Goal: Information Seeking & Learning: Check status

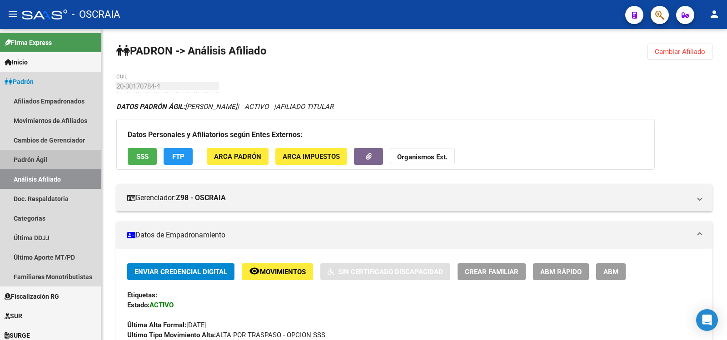
click at [76, 166] on link "Padrón Ágil" at bounding box center [50, 160] width 101 height 20
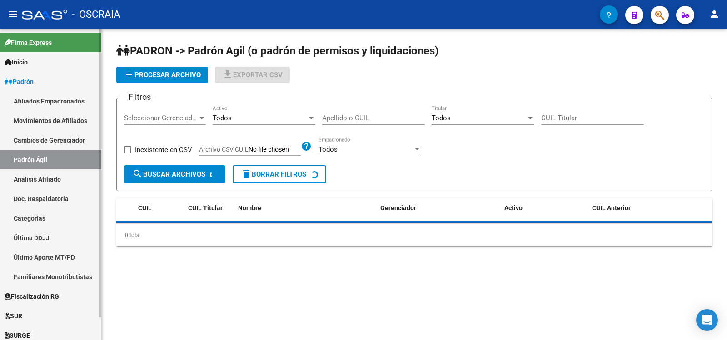
click at [74, 186] on link "Análisis Afiliado" at bounding box center [50, 179] width 101 height 20
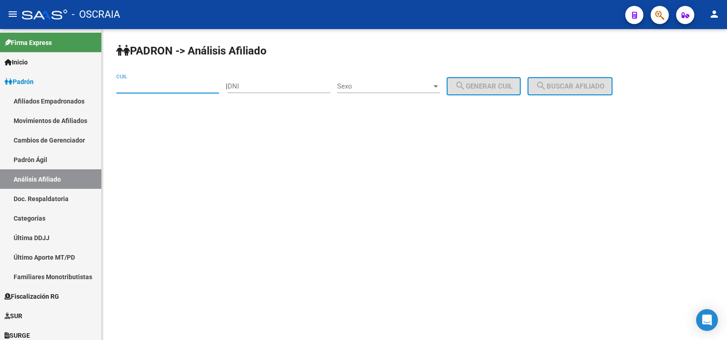
click at [178, 88] on input "CUIL" at bounding box center [167, 86] width 103 height 8
type input "2"
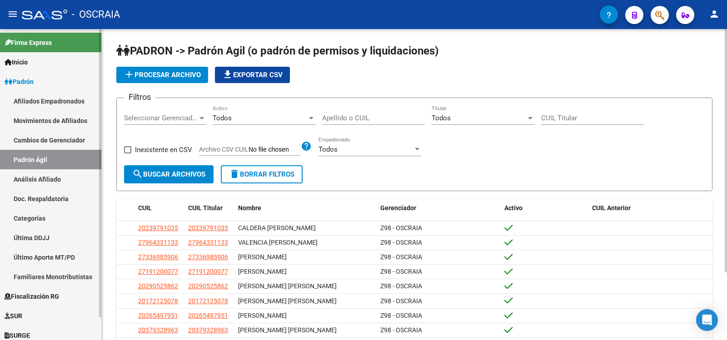
drag, startPoint x: 133, startPoint y: 80, endPoint x: 73, endPoint y: 158, distance: 97.5
click at [73, 158] on link "Padrón Ágil" at bounding box center [50, 160] width 101 height 20
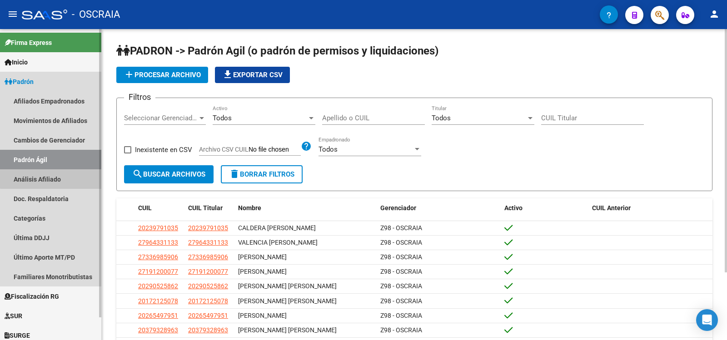
click at [69, 173] on link "Análisis Afiliado" at bounding box center [50, 179] width 101 height 20
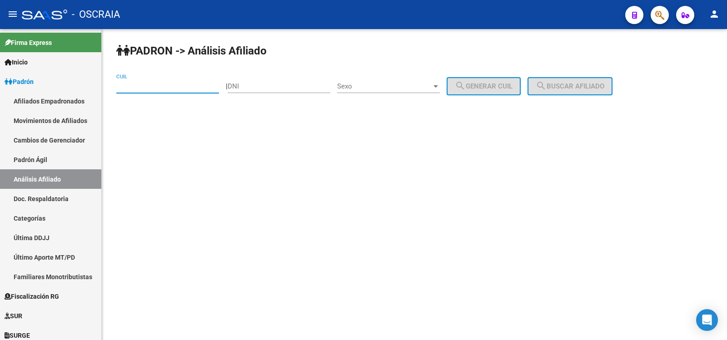
paste input "20-37932896-3"
type input "20-37932896-3"
click at [589, 92] on button "search Buscar afiliado" at bounding box center [569, 86] width 85 height 18
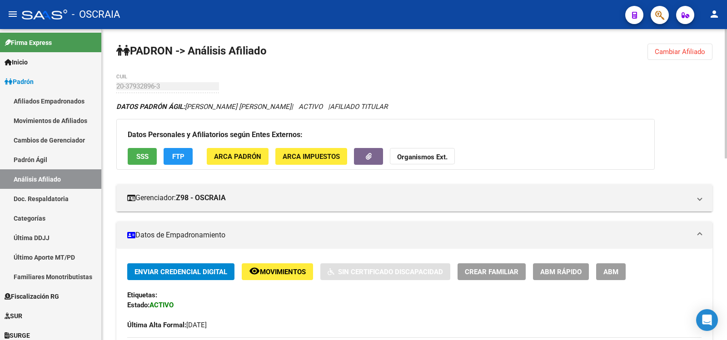
scroll to position [303, 0]
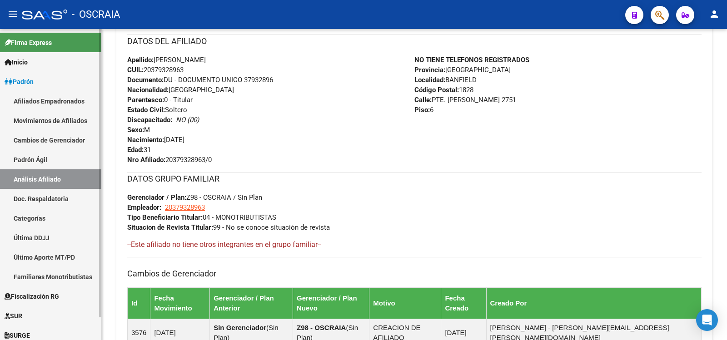
click at [54, 157] on link "Padrón Ágil" at bounding box center [50, 160] width 101 height 20
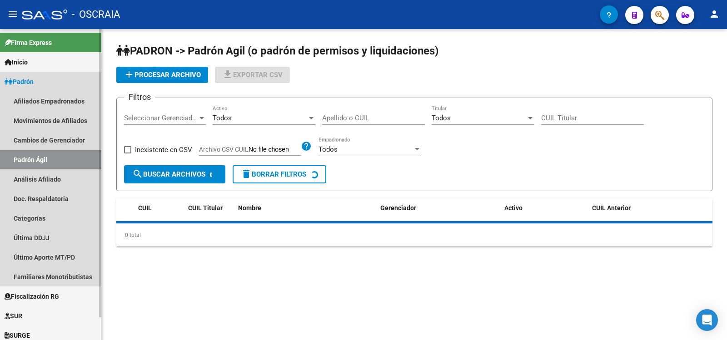
click at [55, 179] on link "Análisis Afiliado" at bounding box center [50, 179] width 101 height 20
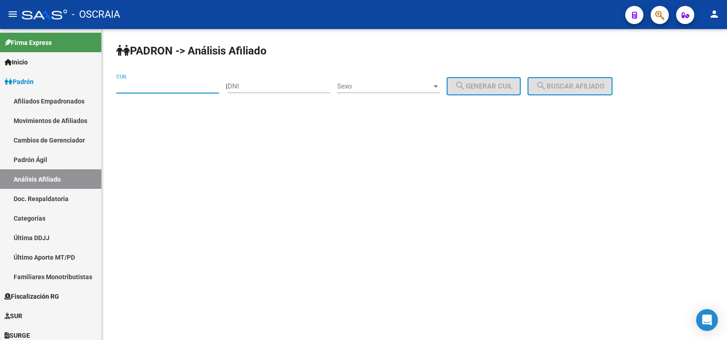
click at [165, 88] on input "CUIL" at bounding box center [167, 86] width 103 height 8
paste input "27-22810239-9"
type input "27-22810239-9"
click at [599, 94] on button "search Buscar afiliado" at bounding box center [569, 86] width 85 height 18
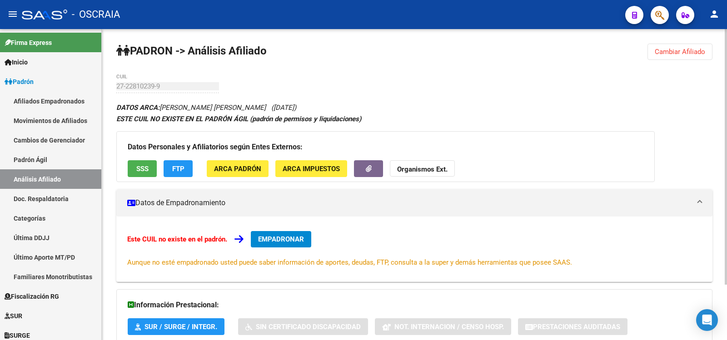
scroll to position [67, 0]
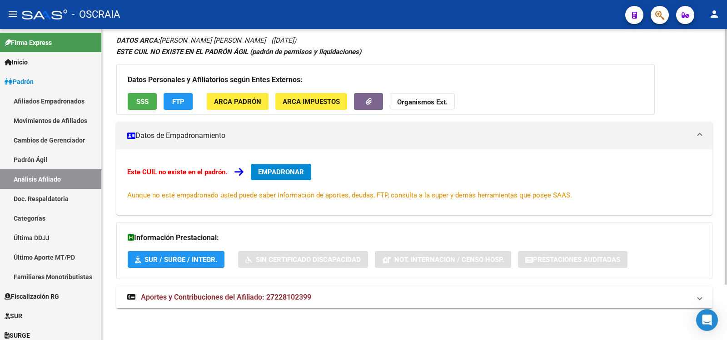
click at [283, 303] on mat-expansion-panel-header "Aportes y Contribuciones del Afiliado: 27228102399" at bounding box center [414, 298] width 596 height 22
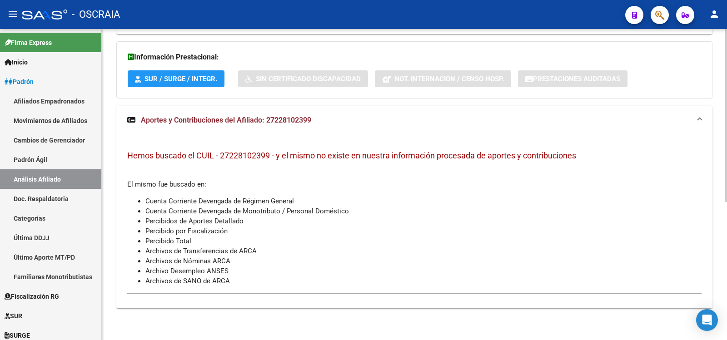
scroll to position [0, 0]
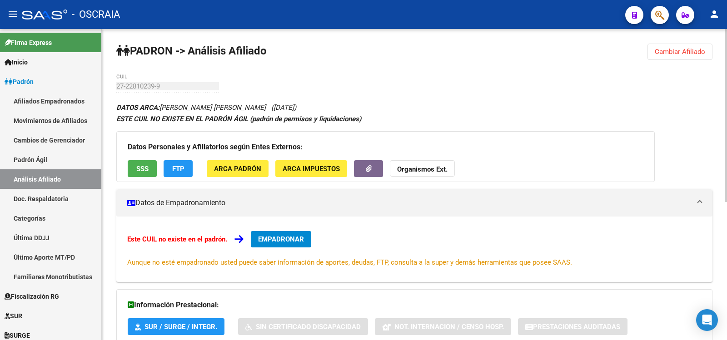
click at [455, 101] on div "PADRON -> Análisis Afiliado Cambiar Afiliado 27-22810239-9 CUIL DATOS ARCA: [PE…" at bounding box center [414, 308] width 625 height 559
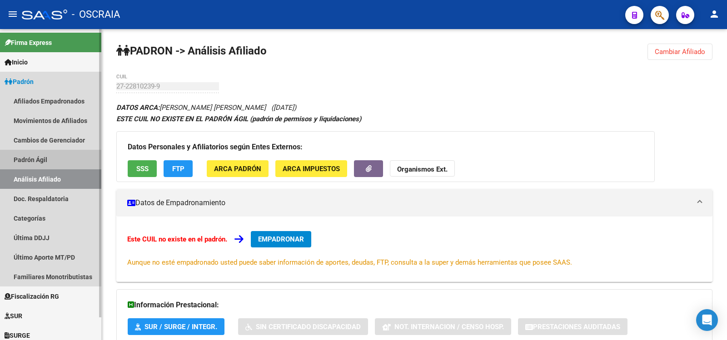
click at [83, 159] on link "Padrón Ágil" at bounding box center [50, 160] width 101 height 20
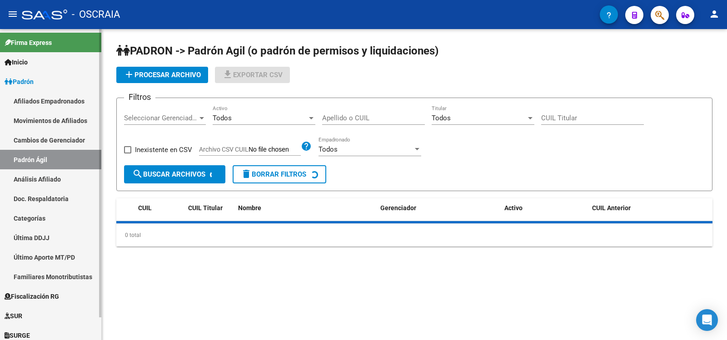
click at [79, 171] on link "Análisis Afiliado" at bounding box center [50, 179] width 101 height 20
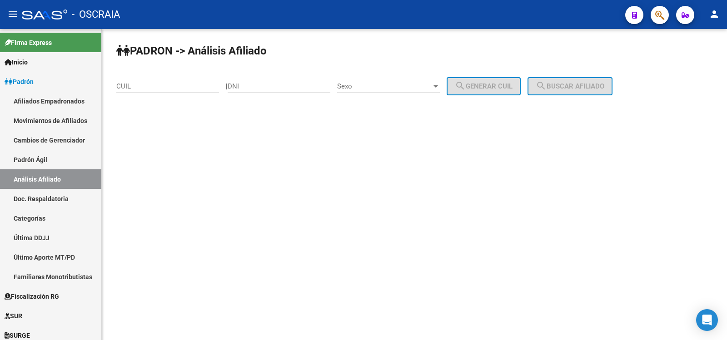
click at [169, 86] on input "CUIL" at bounding box center [167, 86] width 103 height 8
paste input "20-37932896-3"
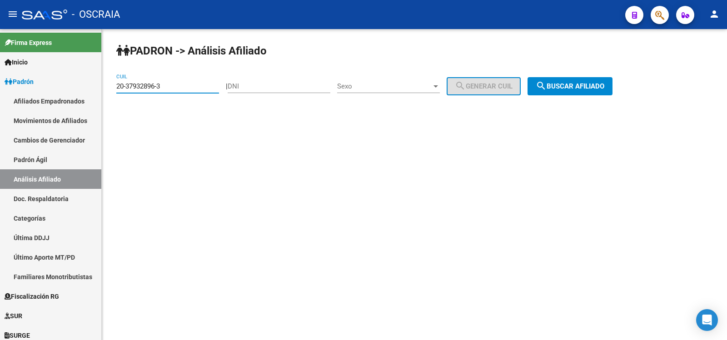
type input "20-37932896-3"
click at [573, 84] on span "search Buscar afiliado" at bounding box center [570, 86] width 69 height 8
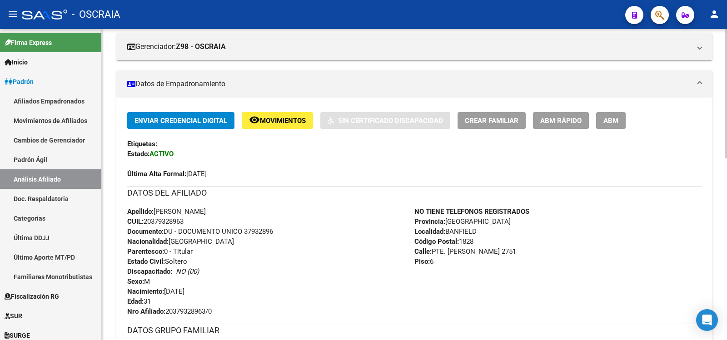
scroll to position [437, 0]
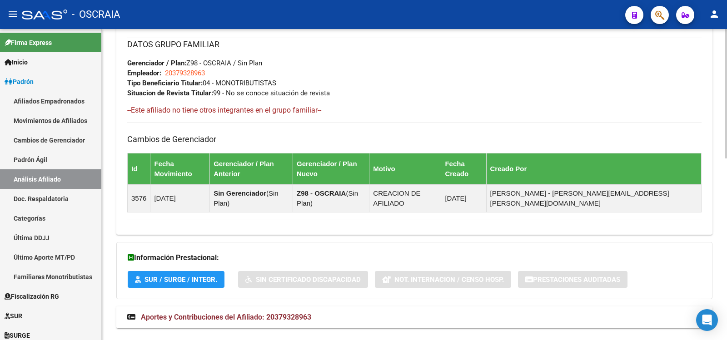
click at [307, 313] on span "Aportes y Contribuciones del Afiliado: 20379328963" at bounding box center [226, 317] width 170 height 9
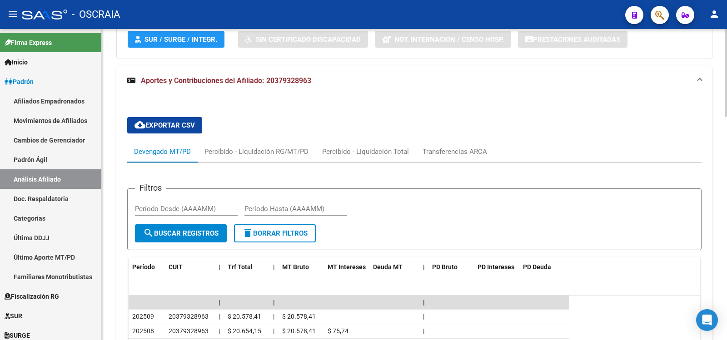
scroll to position [793, 0]
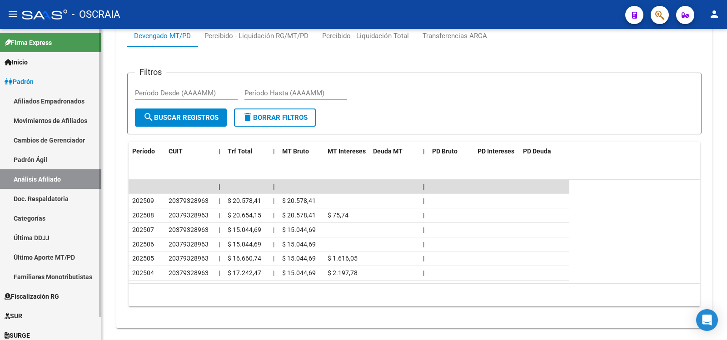
drag, startPoint x: 44, startPoint y: 164, endPoint x: 47, endPoint y: 177, distance: 13.1
click at [44, 165] on link "Padrón Ágil" at bounding box center [50, 160] width 101 height 20
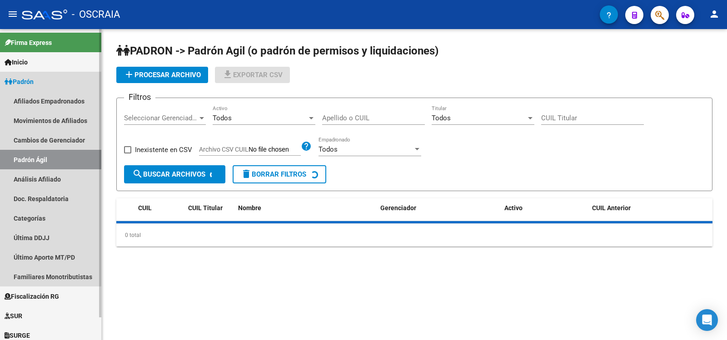
click at [47, 177] on link "Análisis Afiliado" at bounding box center [50, 179] width 101 height 20
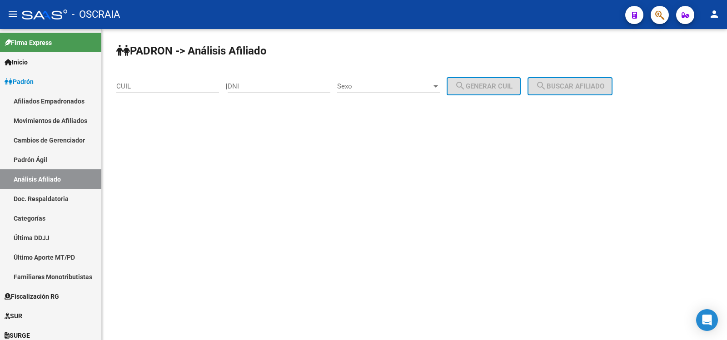
drag, startPoint x: 145, startPoint y: 89, endPoint x: 181, endPoint y: 89, distance: 35.9
click at [145, 89] on input "CUIL" at bounding box center [167, 86] width 103 height 8
paste input "27-39962591-8"
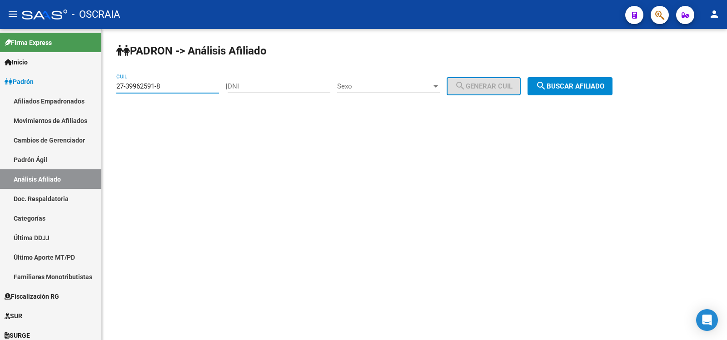
type input "27-39962591-8"
click at [604, 84] on span "search Buscar afiliado" at bounding box center [570, 86] width 69 height 8
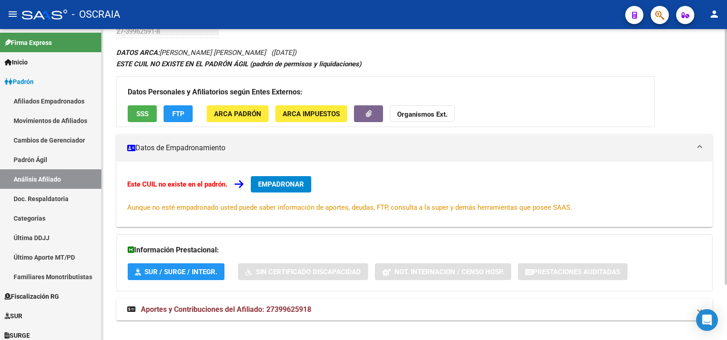
click at [219, 302] on mat-expansion-panel-header "Aportes y Contribuciones del Afiliado: 27399625918" at bounding box center [414, 310] width 596 height 22
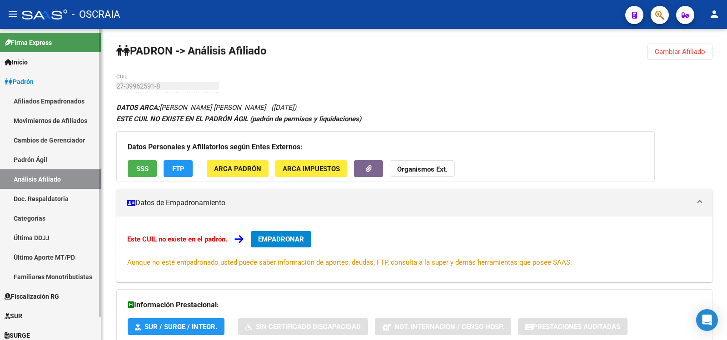
click at [71, 169] on link "Padrón Ágil" at bounding box center [50, 160] width 101 height 20
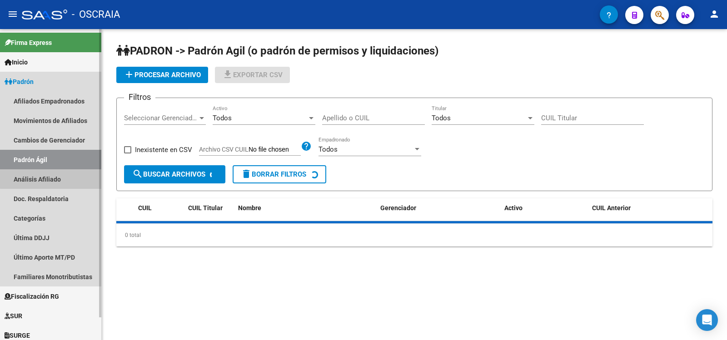
click at [73, 177] on link "Análisis Afiliado" at bounding box center [50, 179] width 101 height 20
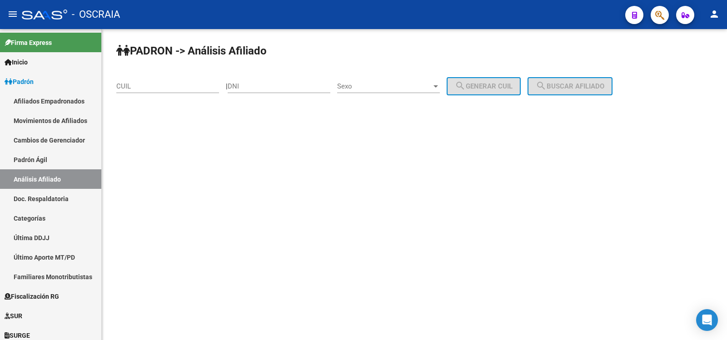
click at [167, 85] on input "CUIL" at bounding box center [167, 86] width 103 height 8
paste input "27-22810239-9"
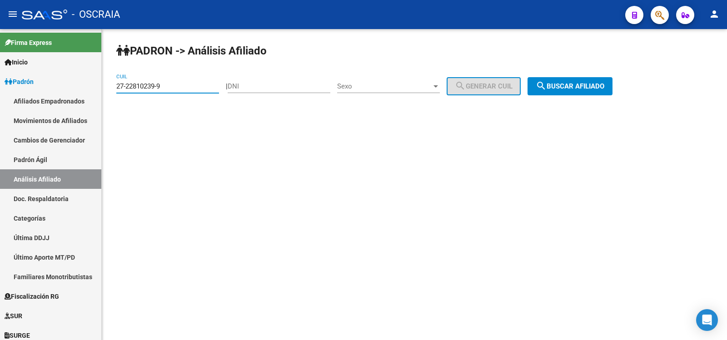
type input "27-22810239-9"
click at [598, 79] on button "search Buscar afiliado" at bounding box center [569, 86] width 85 height 18
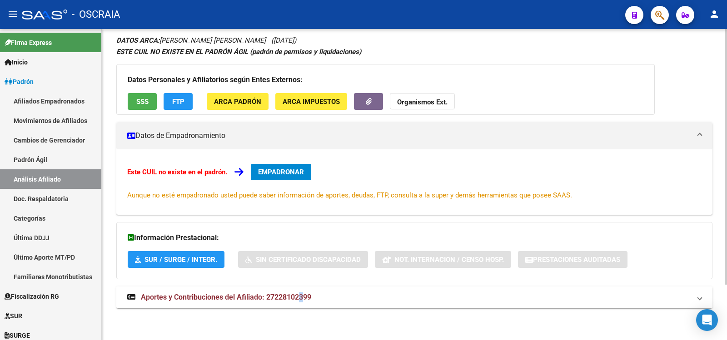
drag, startPoint x: 302, startPoint y: 307, endPoint x: 306, endPoint y: 302, distance: 6.4
click at [306, 305] on mat-expansion-panel-header "Aportes y Contribuciones del Afiliado: 27228102399" at bounding box center [414, 298] width 596 height 22
